Goal: Transaction & Acquisition: Purchase product/service

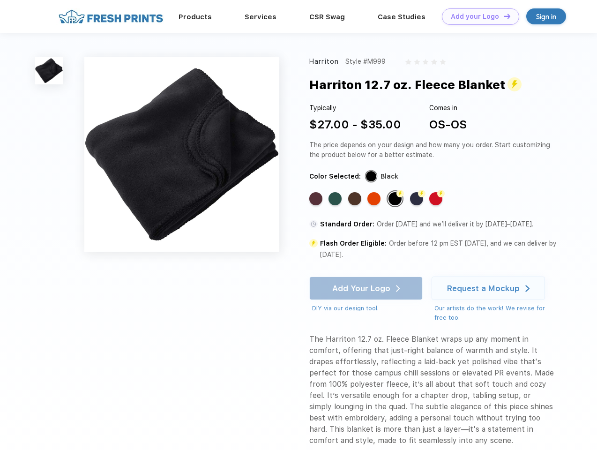
click at [477, 16] on link "Add your Logo Design Tool" at bounding box center [480, 16] width 77 height 16
click at [0, 0] on div "Design Tool" at bounding box center [0, 0] width 0 height 0
click at [503, 16] on link "Add your Logo Design Tool" at bounding box center [480, 16] width 77 height 16
click at [49, 70] on img at bounding box center [49, 71] width 28 height 28
click at [317, 199] on div "Standard Color" at bounding box center [315, 198] width 13 height 13
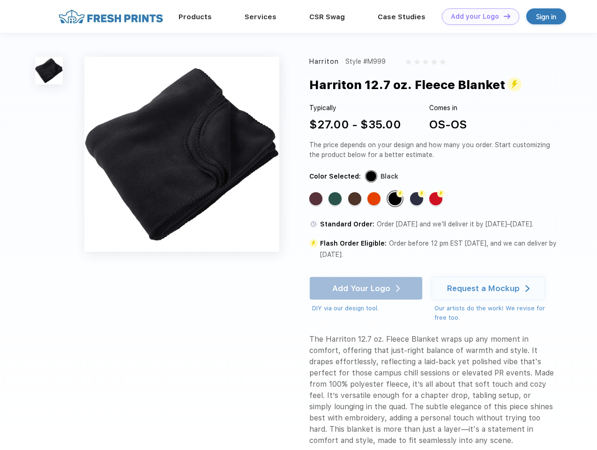
click at [336, 199] on div "Standard Color" at bounding box center [334, 198] width 13 height 13
click at [355, 199] on div "Standard Color" at bounding box center [354, 198] width 13 height 13
click at [375, 199] on div "Standard Color" at bounding box center [373, 198] width 13 height 13
click at [396, 199] on div "Flash Color" at bounding box center [394, 198] width 13 height 13
click at [417, 199] on div "Flash Color" at bounding box center [416, 198] width 13 height 13
